Goal: Task Accomplishment & Management: Manage account settings

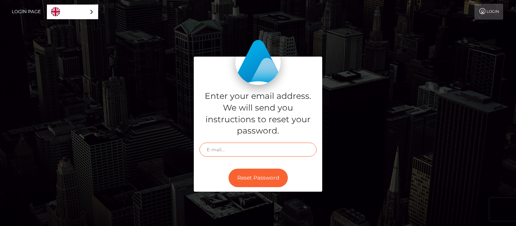
click at [234, 147] on input "text" at bounding box center [258, 150] width 117 height 14
type input "[PERSON_NAME]"
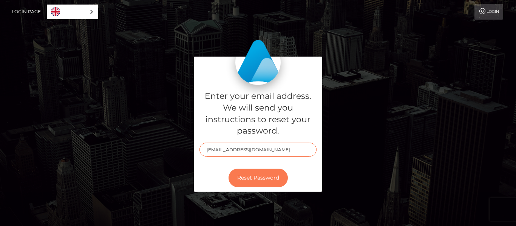
type input "[EMAIL_ADDRESS][DOMAIN_NAME]"
click at [251, 180] on button "Reset Password" at bounding box center [258, 178] width 59 height 19
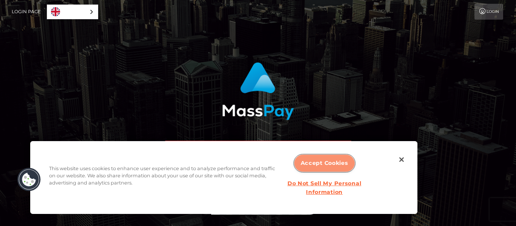
click at [302, 169] on button "Accept Cookies" at bounding box center [324, 163] width 60 height 17
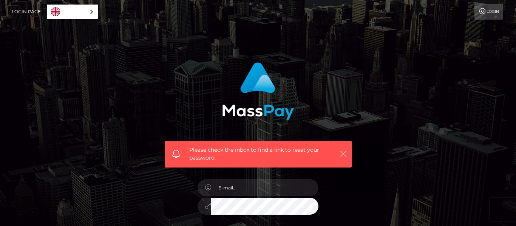
click at [342, 154] on icon "button" at bounding box center [344, 154] width 8 height 8
click at [342, 155] on icon "button" at bounding box center [344, 154] width 8 height 8
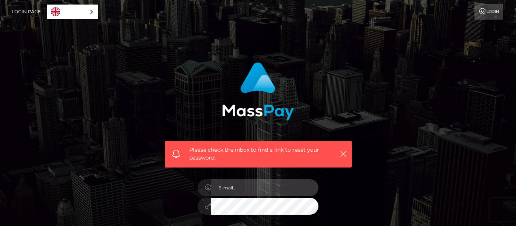
click at [251, 185] on input "email" at bounding box center [264, 188] width 107 height 17
type input "[EMAIL_ADDRESS][DOMAIN_NAME]"
